Goal: Task Accomplishment & Management: Manage account settings

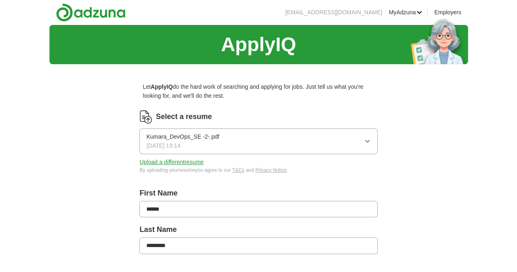
click at [194, 162] on button "Upload a different resume" at bounding box center [171, 161] width 64 height 9
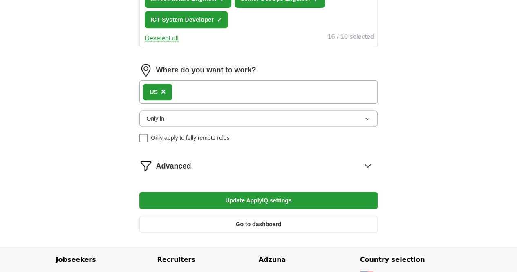
scroll to position [478, 0]
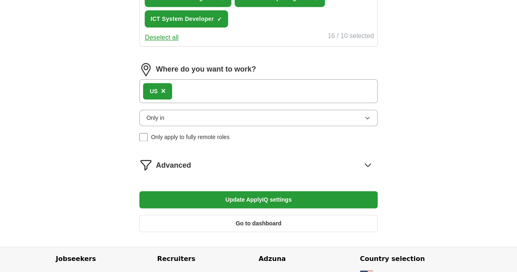
click at [266, 208] on button "Update ApplyIQ settings" at bounding box center [258, 199] width 238 height 17
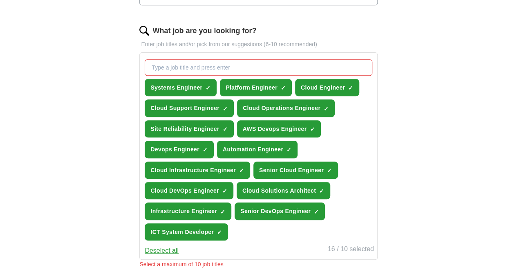
scroll to position [264, 0]
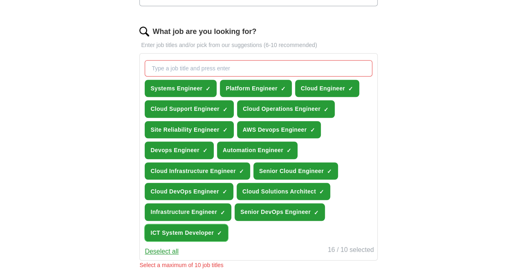
click at [0, 0] on span "×" at bounding box center [0, 0] width 0 height 0
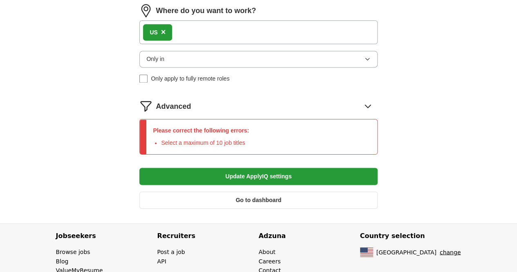
scroll to position [553, 0]
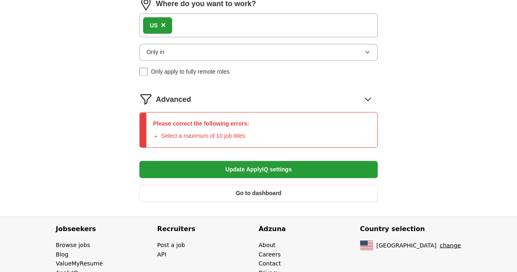
click at [280, 202] on button "Go to dashboard" at bounding box center [258, 192] width 238 height 17
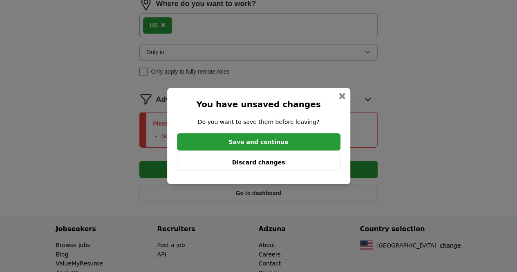
click at [275, 149] on button "Save and continue" at bounding box center [259, 141] width 164 height 17
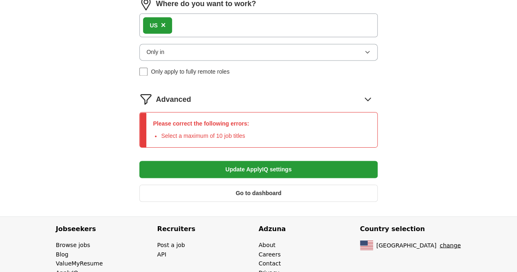
click at [277, 202] on button "Go to dashboard" at bounding box center [258, 192] width 238 height 17
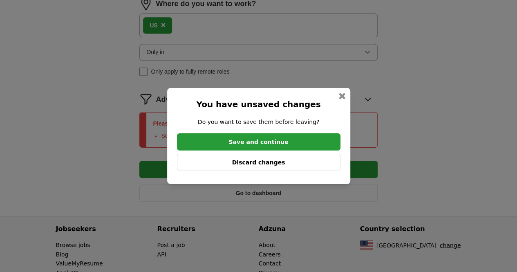
click at [339, 96] on div at bounding box center [342, 96] width 7 height 7
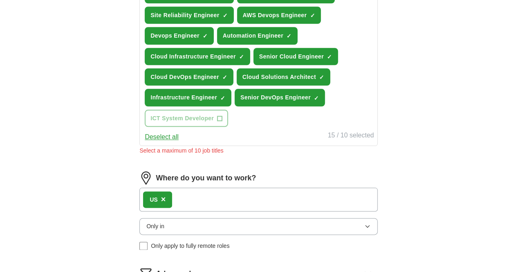
scroll to position [377, 0]
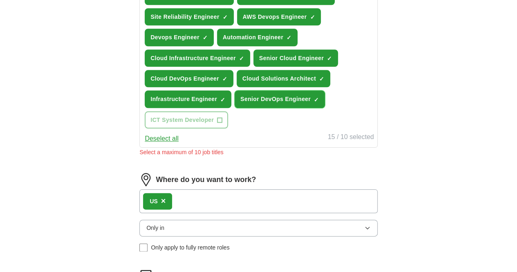
click at [0, 0] on span "×" at bounding box center [0, 0] width 0 height 0
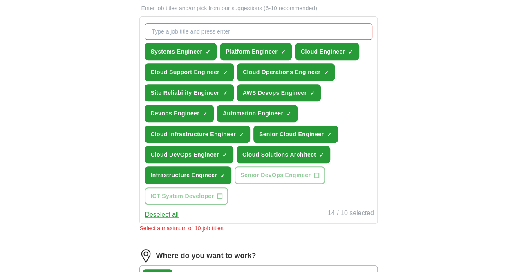
scroll to position [298, 0]
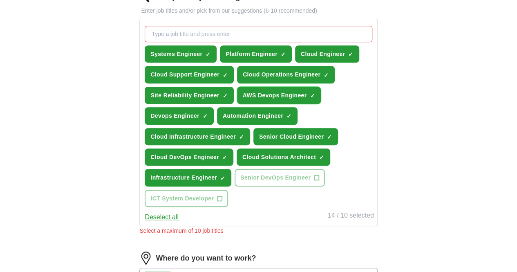
click at [0, 0] on span "×" at bounding box center [0, 0] width 0 height 0
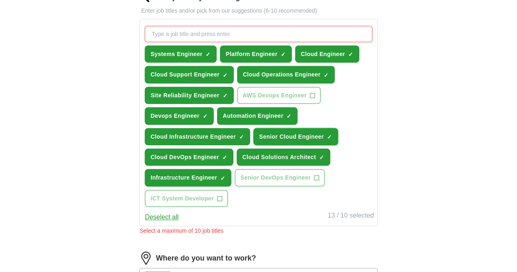
click at [327, 139] on span "✓ ×" at bounding box center [329, 136] width 5 height 5
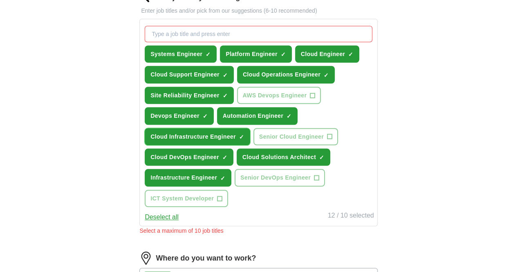
click at [0, 0] on span "×" at bounding box center [0, 0] width 0 height 0
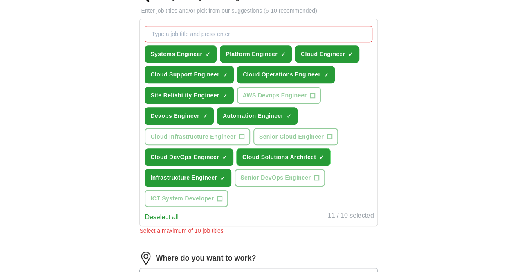
click at [247, 166] on button "Cloud Solutions Architect ✓ ×" at bounding box center [284, 156] width 94 height 17
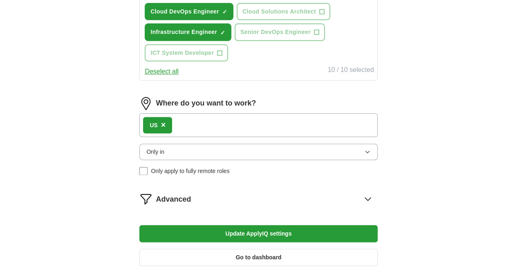
scroll to position [444, 0]
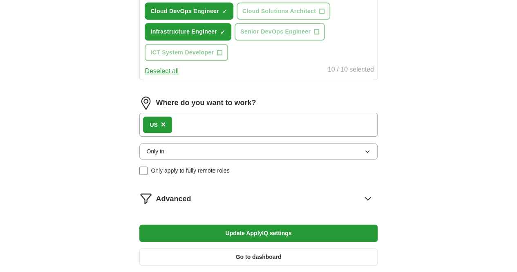
click at [269, 242] on button "Update ApplyIQ settings" at bounding box center [258, 232] width 238 height 17
